Goal: Task Accomplishment & Management: Complete application form

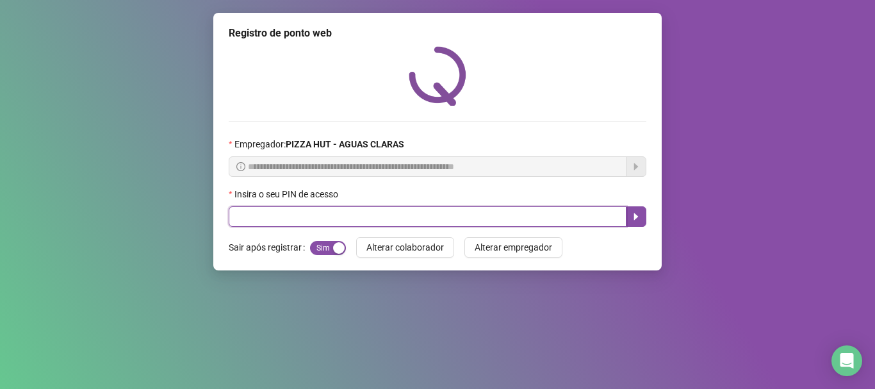
drag, startPoint x: 0, startPoint y: 0, endPoint x: 345, endPoint y: 211, distance: 404.2
click at [344, 211] on input "text" at bounding box center [428, 216] width 398 height 21
type input "*****"
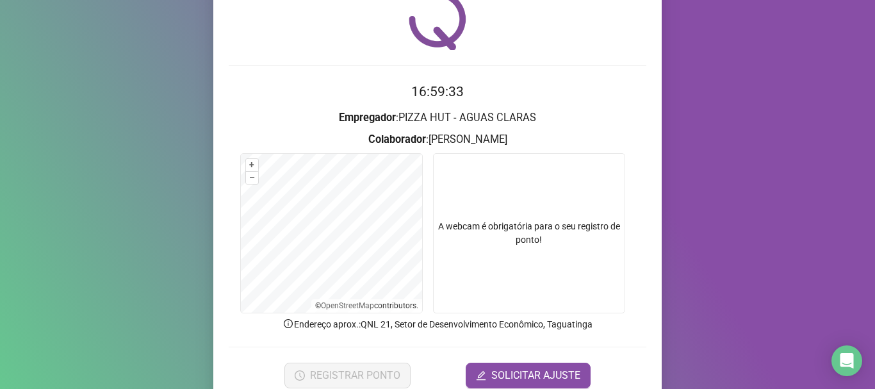
scroll to position [64, 0]
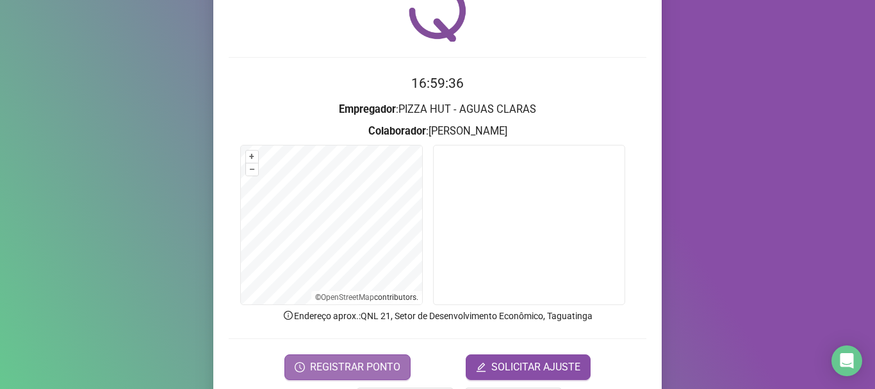
click at [378, 369] on span "REGISTRAR PONTO" at bounding box center [355, 367] width 90 height 15
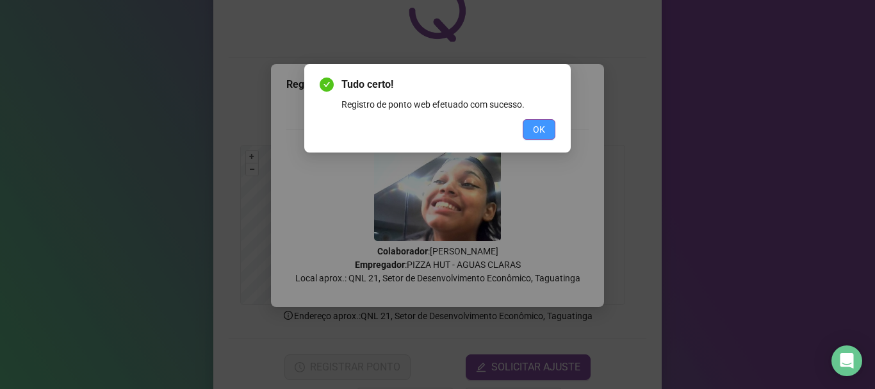
click at [537, 134] on span "OK" at bounding box center [539, 129] width 12 height 14
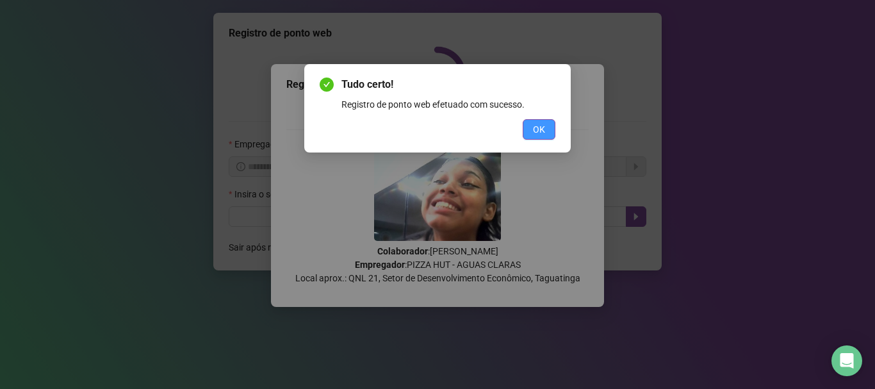
scroll to position [0, 0]
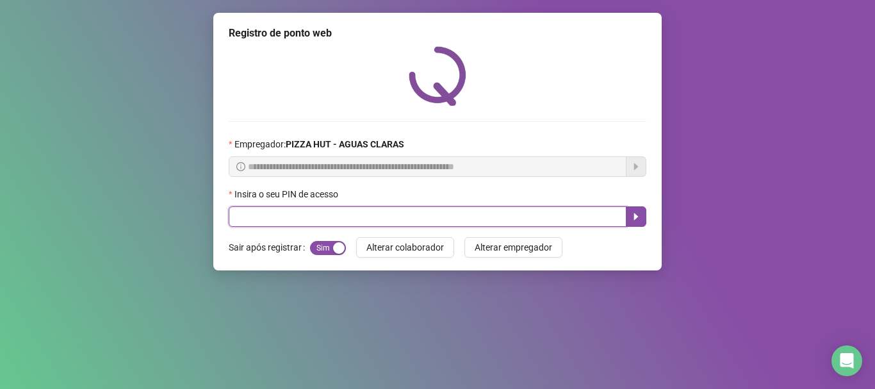
click at [270, 214] on input "text" at bounding box center [428, 216] width 398 height 21
type input "*****"
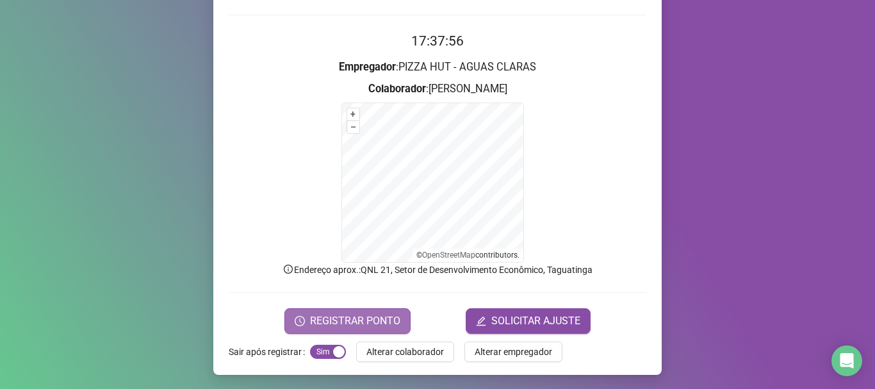
scroll to position [108, 0]
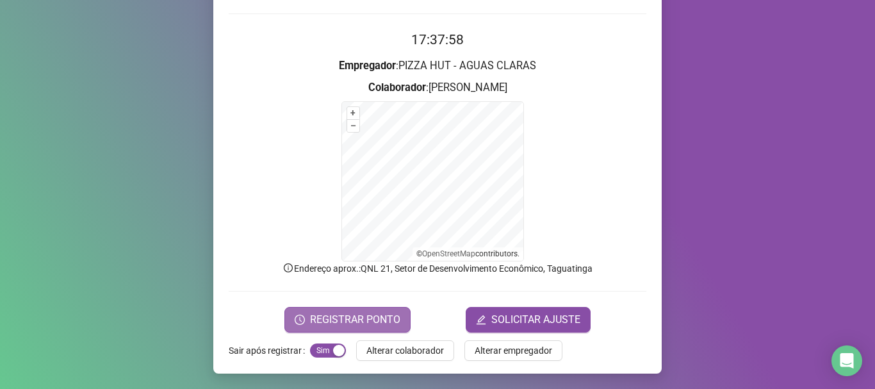
click at [301, 325] on button "REGISTRAR PONTO" at bounding box center [348, 320] width 126 height 26
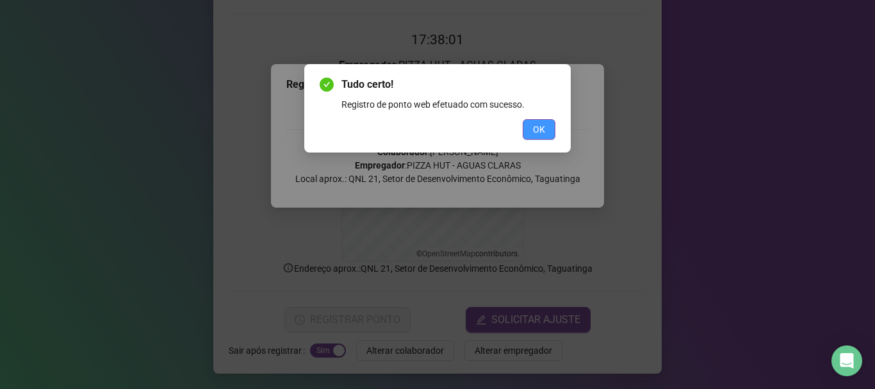
click at [554, 134] on button "OK" at bounding box center [539, 129] width 33 height 21
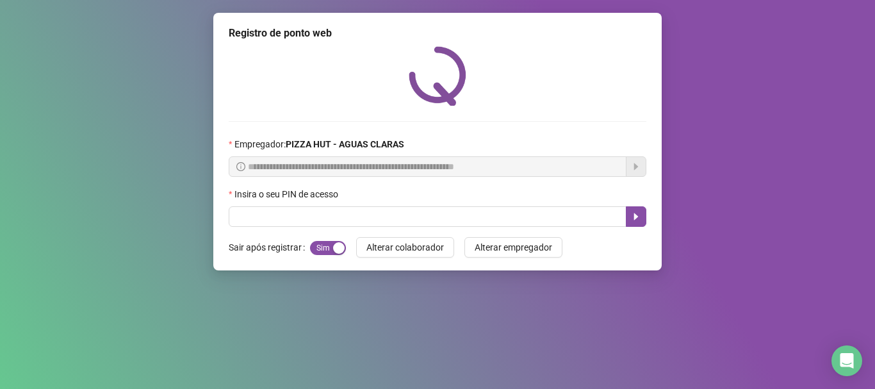
scroll to position [0, 0]
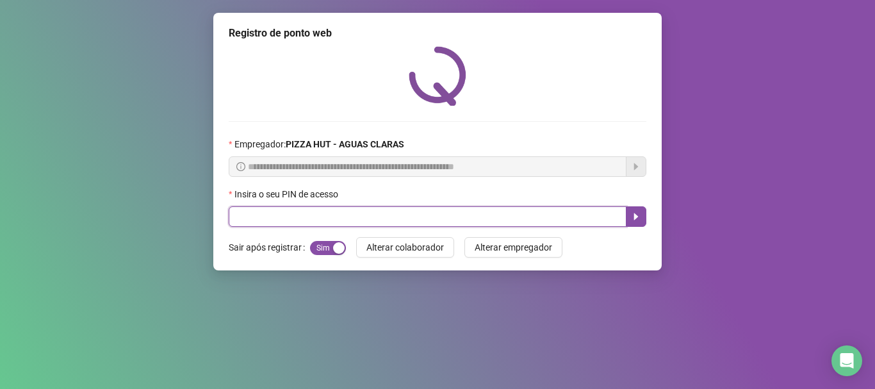
click at [344, 208] on input "text" at bounding box center [428, 216] width 398 height 21
type input "****"
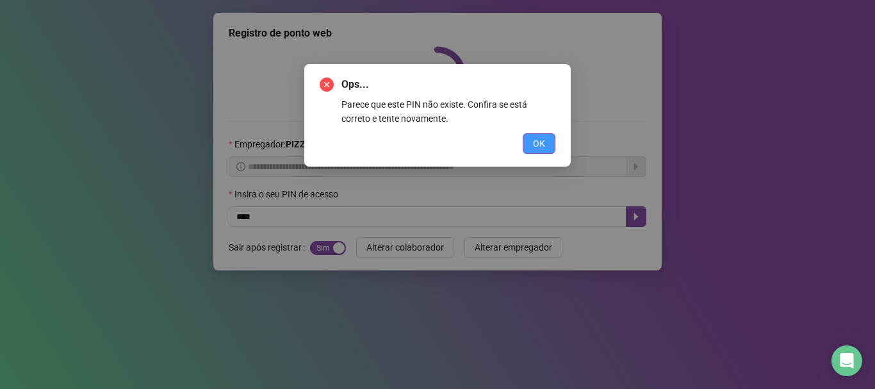
click at [526, 149] on button "OK" at bounding box center [539, 143] width 33 height 21
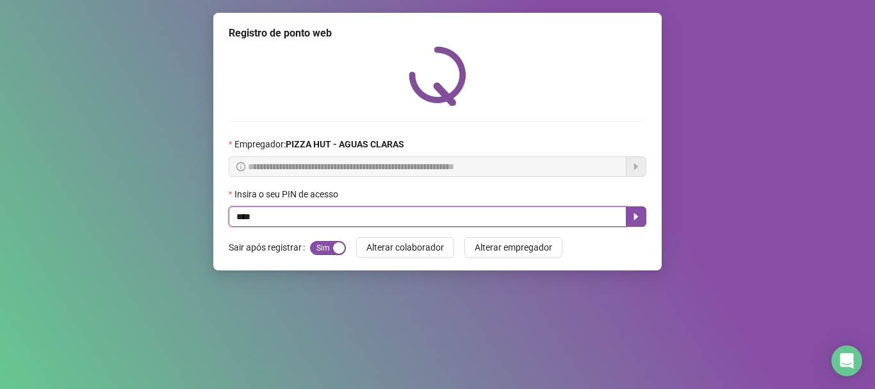
drag, startPoint x: 501, startPoint y: 219, endPoint x: 492, endPoint y: 220, distance: 9.6
click at [501, 219] on input "****" at bounding box center [428, 216] width 398 height 21
type input "*"
type input "*****"
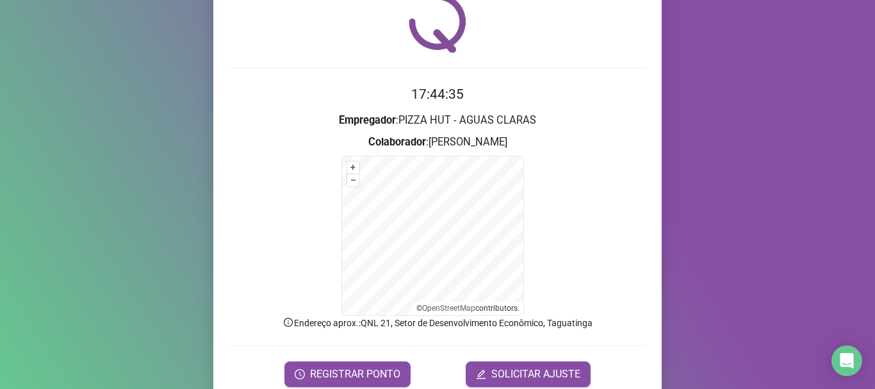
scroll to position [108, 0]
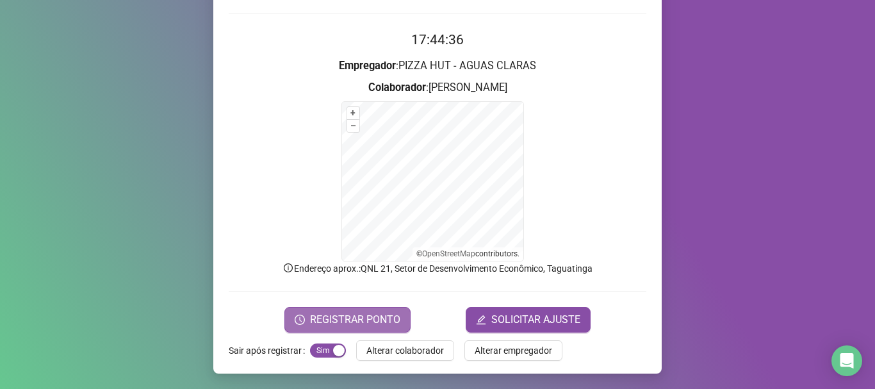
click at [321, 311] on button "REGISTRAR PONTO" at bounding box center [348, 320] width 126 height 26
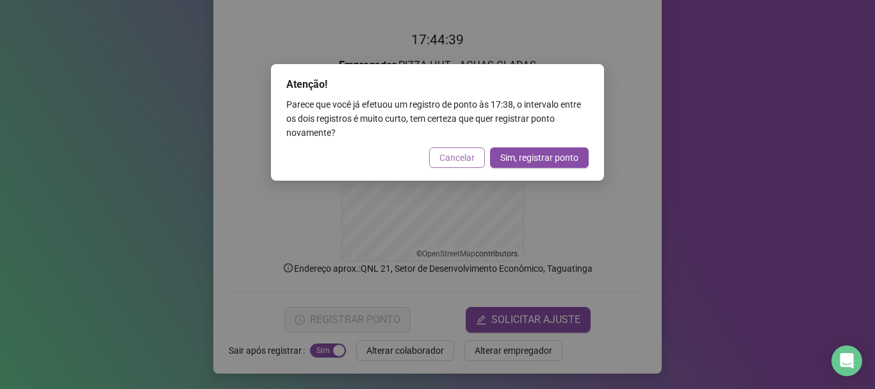
click at [478, 158] on button "Cancelar" at bounding box center [457, 157] width 56 height 21
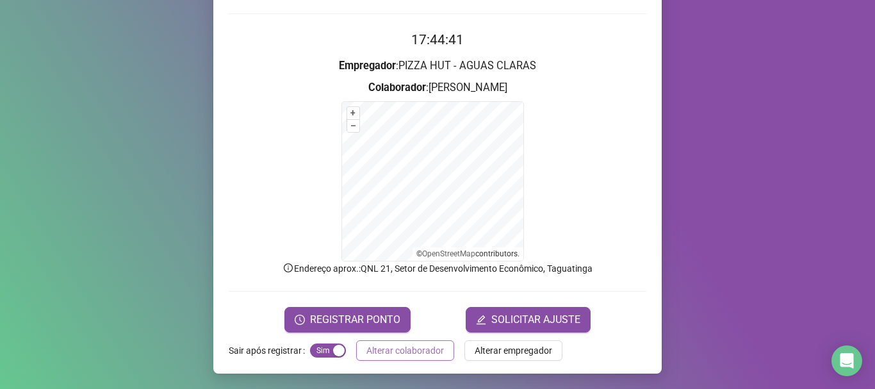
click at [377, 349] on span "Alterar colaborador" at bounding box center [406, 351] width 78 height 14
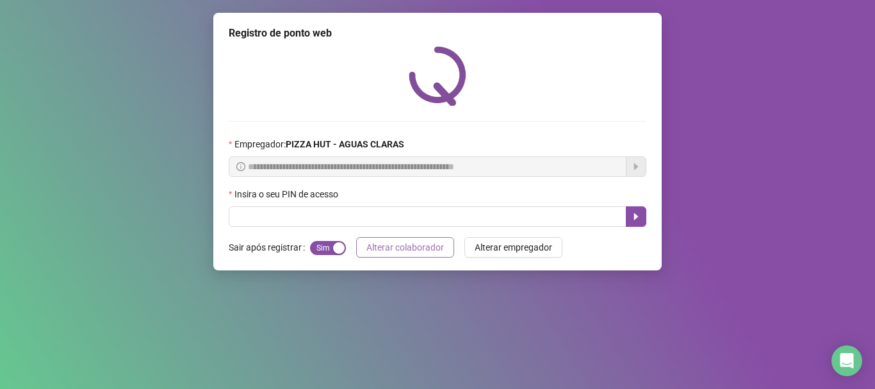
scroll to position [0, 0]
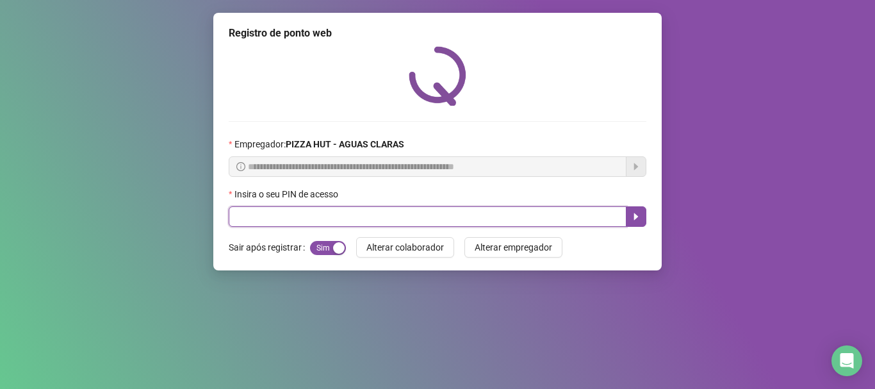
click at [308, 224] on input "text" at bounding box center [428, 216] width 398 height 21
type input "*****"
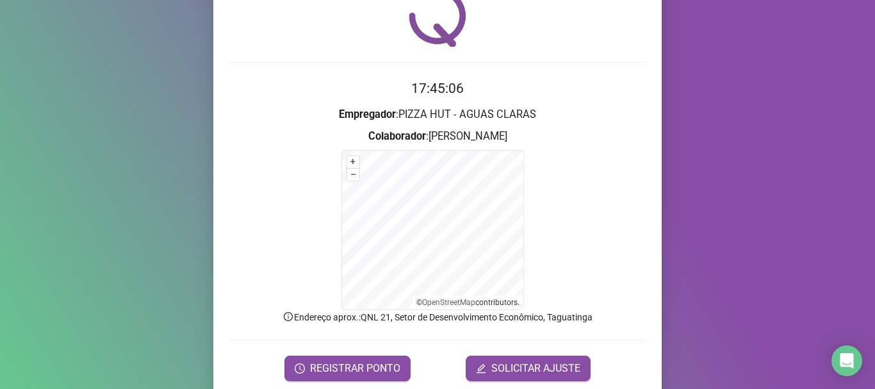
scroll to position [108, 0]
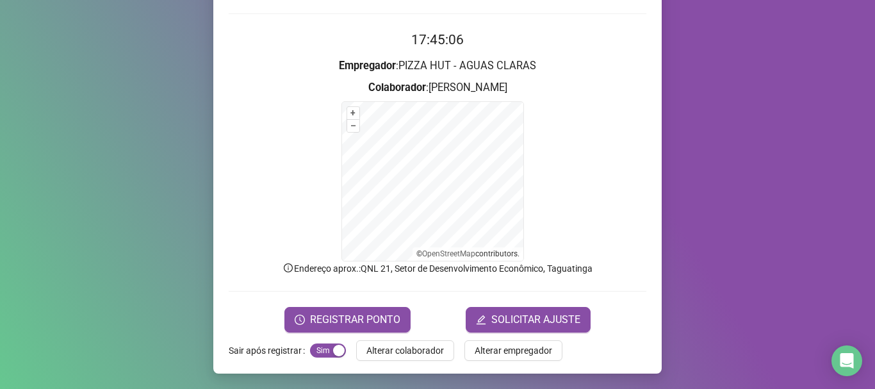
click at [365, 310] on button "REGISTRAR PONTO" at bounding box center [348, 320] width 126 height 26
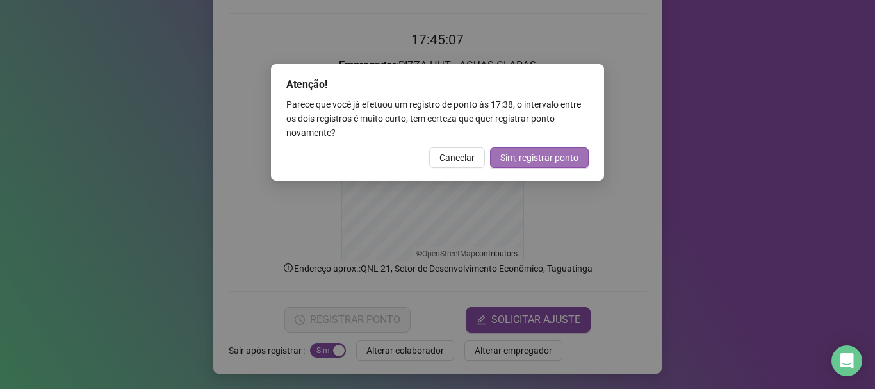
click at [532, 160] on span "Sim, registrar ponto" at bounding box center [540, 158] width 78 height 14
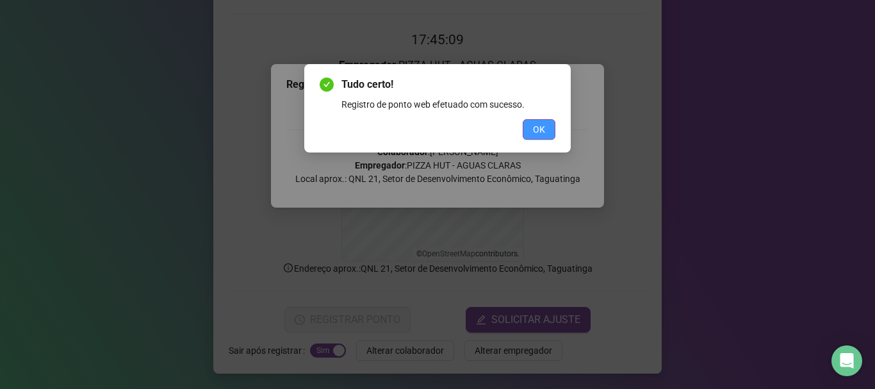
click at [523, 129] on button "OK" at bounding box center [539, 129] width 33 height 21
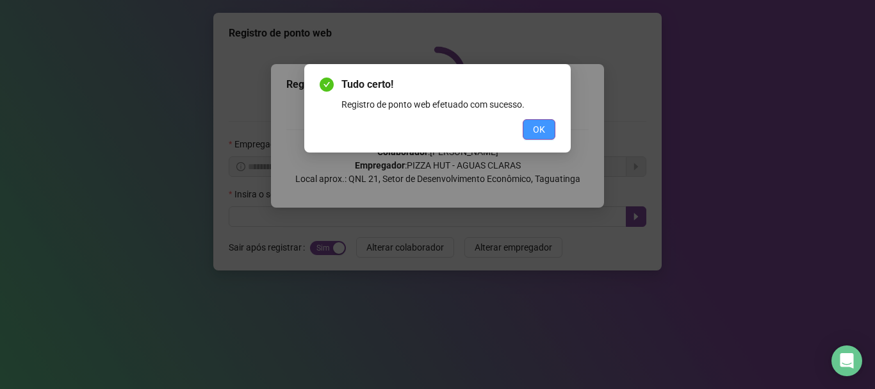
scroll to position [0, 0]
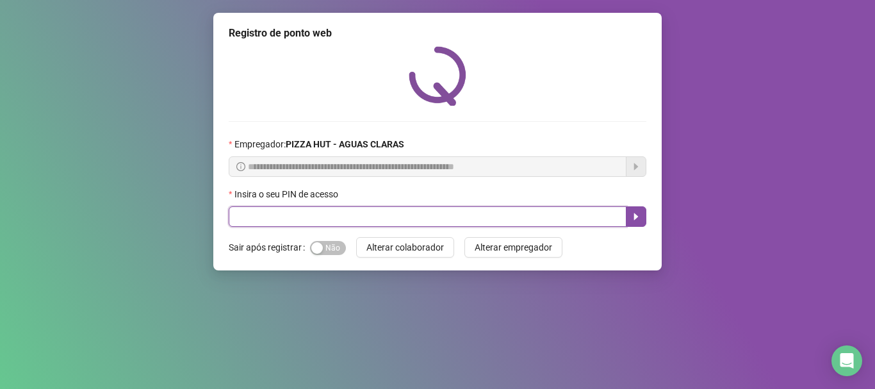
click at [300, 211] on input "text" at bounding box center [428, 216] width 398 height 21
type input "*****"
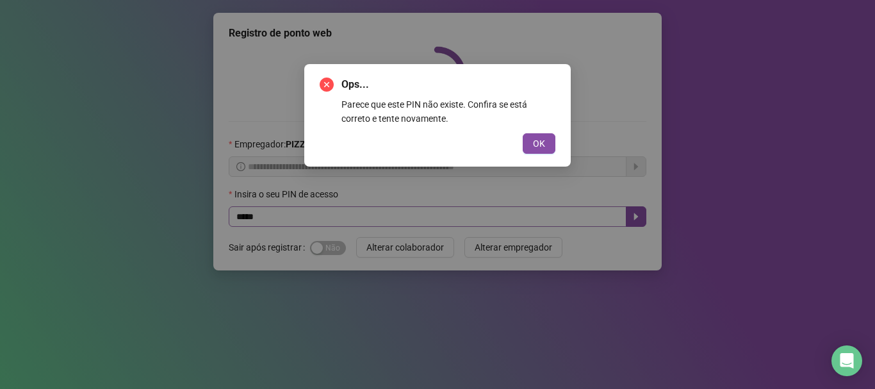
click at [523, 133] on button "OK" at bounding box center [539, 143] width 33 height 21
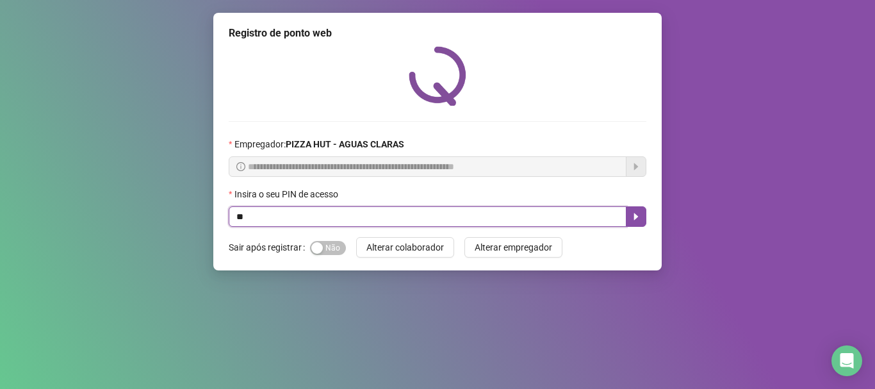
type input "*"
type input "*****"
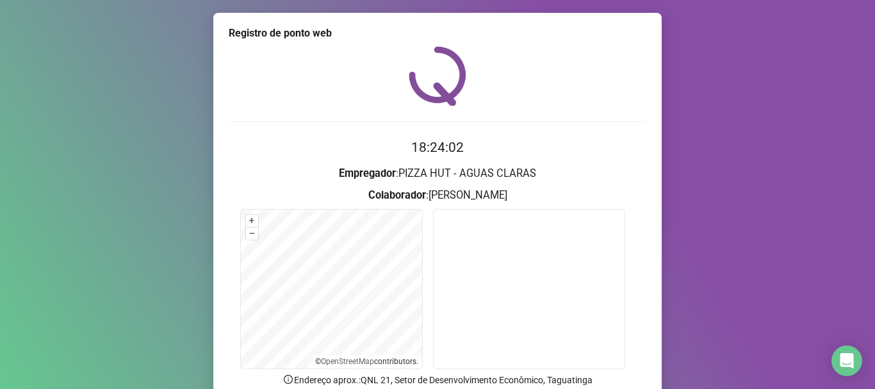
click at [487, 120] on div "18:24:02 Empregador : PIZZA HUT - AGUAS CLARAS Colaborador : SAMUEL WERBERT SOU…" at bounding box center [438, 245] width 418 height 398
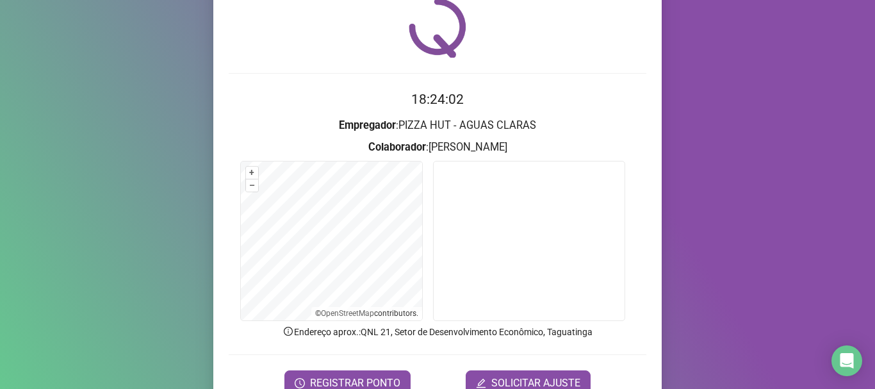
scroll to position [112, 0]
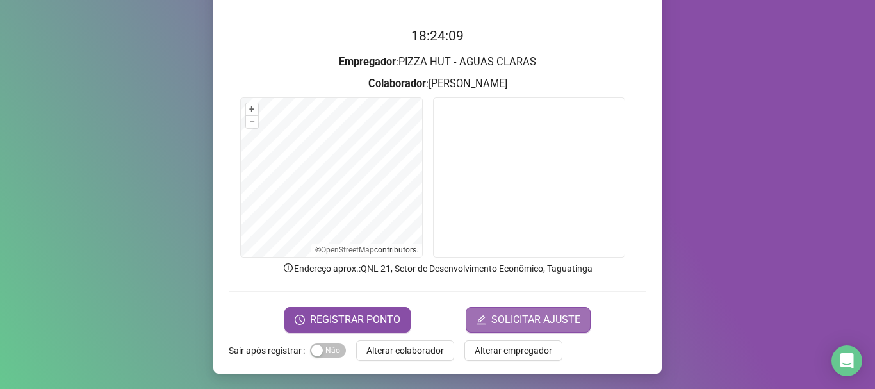
click at [488, 318] on button "SOLICITAR AJUSTE" at bounding box center [528, 320] width 125 height 26
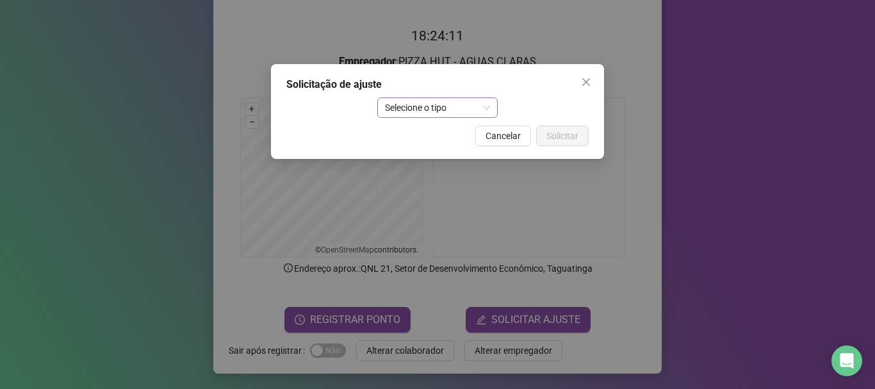
click at [451, 112] on span "Selecione o tipo" at bounding box center [438, 107] width 106 height 19
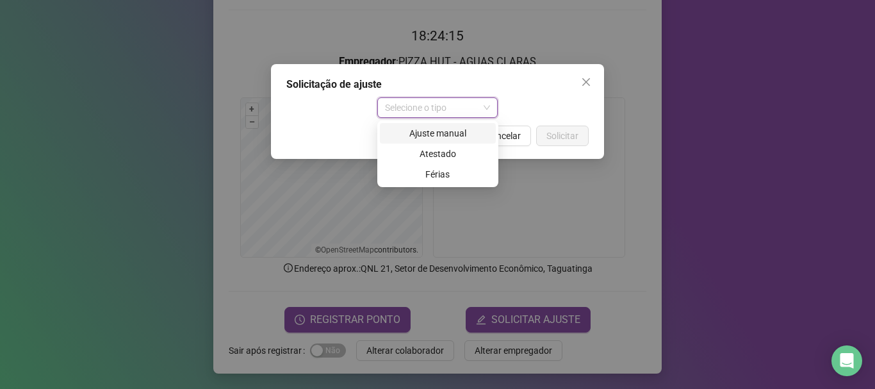
click at [452, 133] on div "Ajuste manual" at bounding box center [438, 133] width 101 height 14
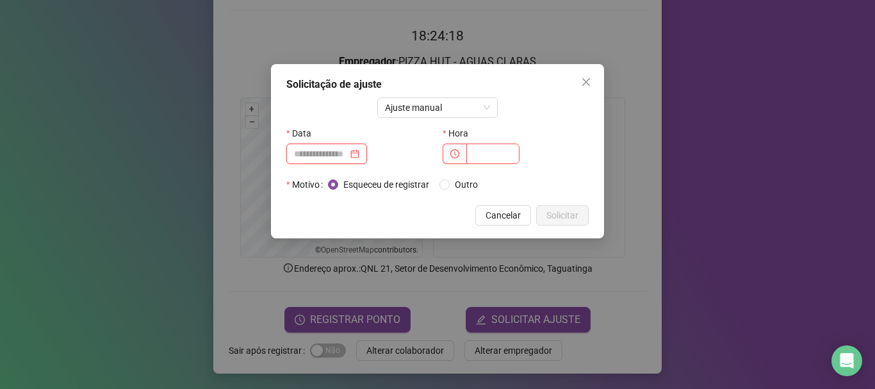
click at [340, 156] on input at bounding box center [321, 154] width 54 height 14
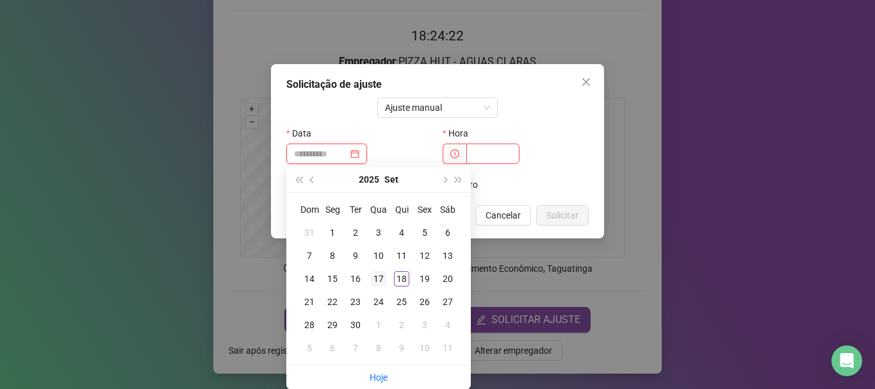
type input "**********"
click at [382, 278] on div "17" at bounding box center [378, 278] width 15 height 15
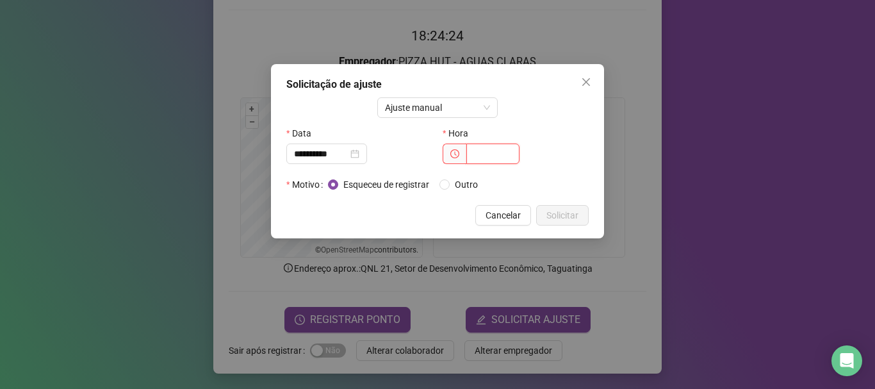
click at [486, 151] on input "text" at bounding box center [493, 154] width 53 height 21
type input "*****"
click at [571, 219] on span "Solicitar" at bounding box center [563, 215] width 32 height 14
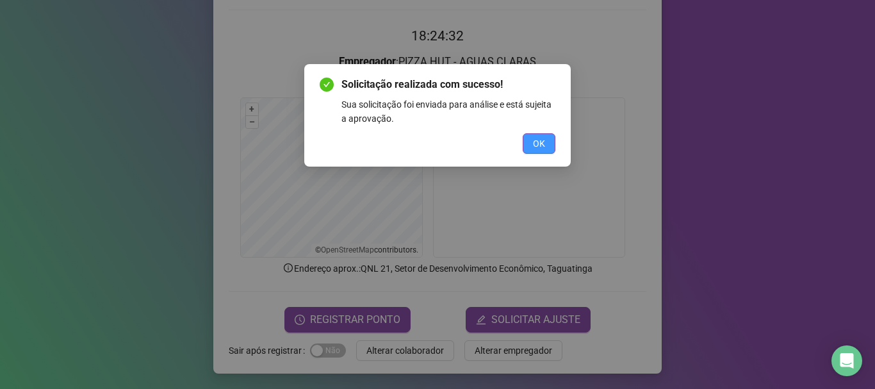
click at [536, 142] on span "OK" at bounding box center [539, 144] width 12 height 14
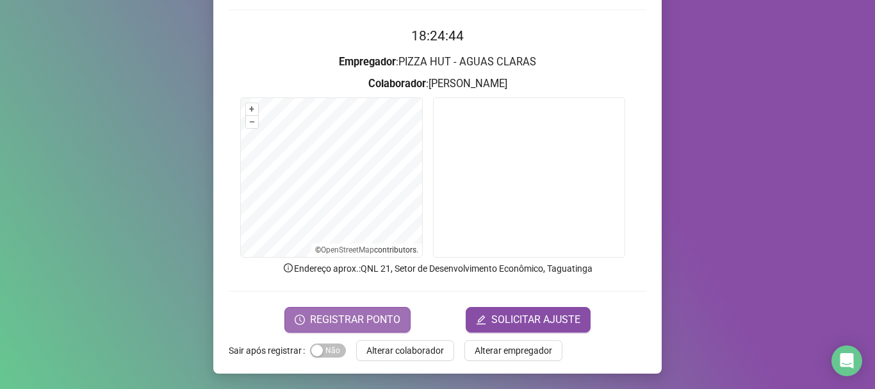
click at [370, 316] on span "REGISTRAR PONTO" at bounding box center [355, 319] width 90 height 15
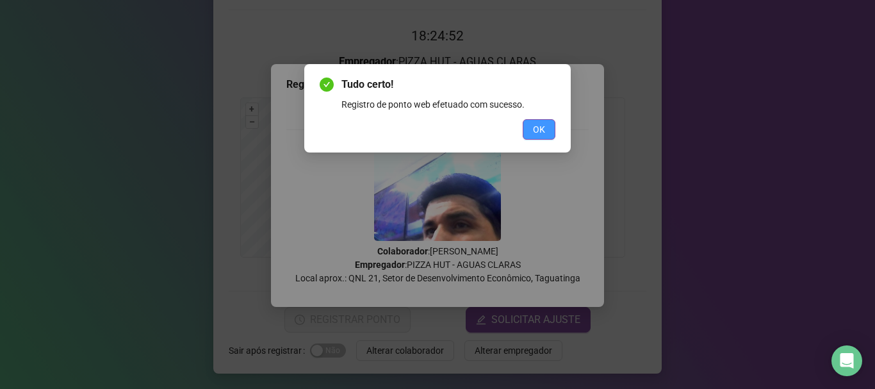
click at [542, 121] on button "OK" at bounding box center [539, 129] width 33 height 21
